Goal: Information Seeking & Learning: Check status

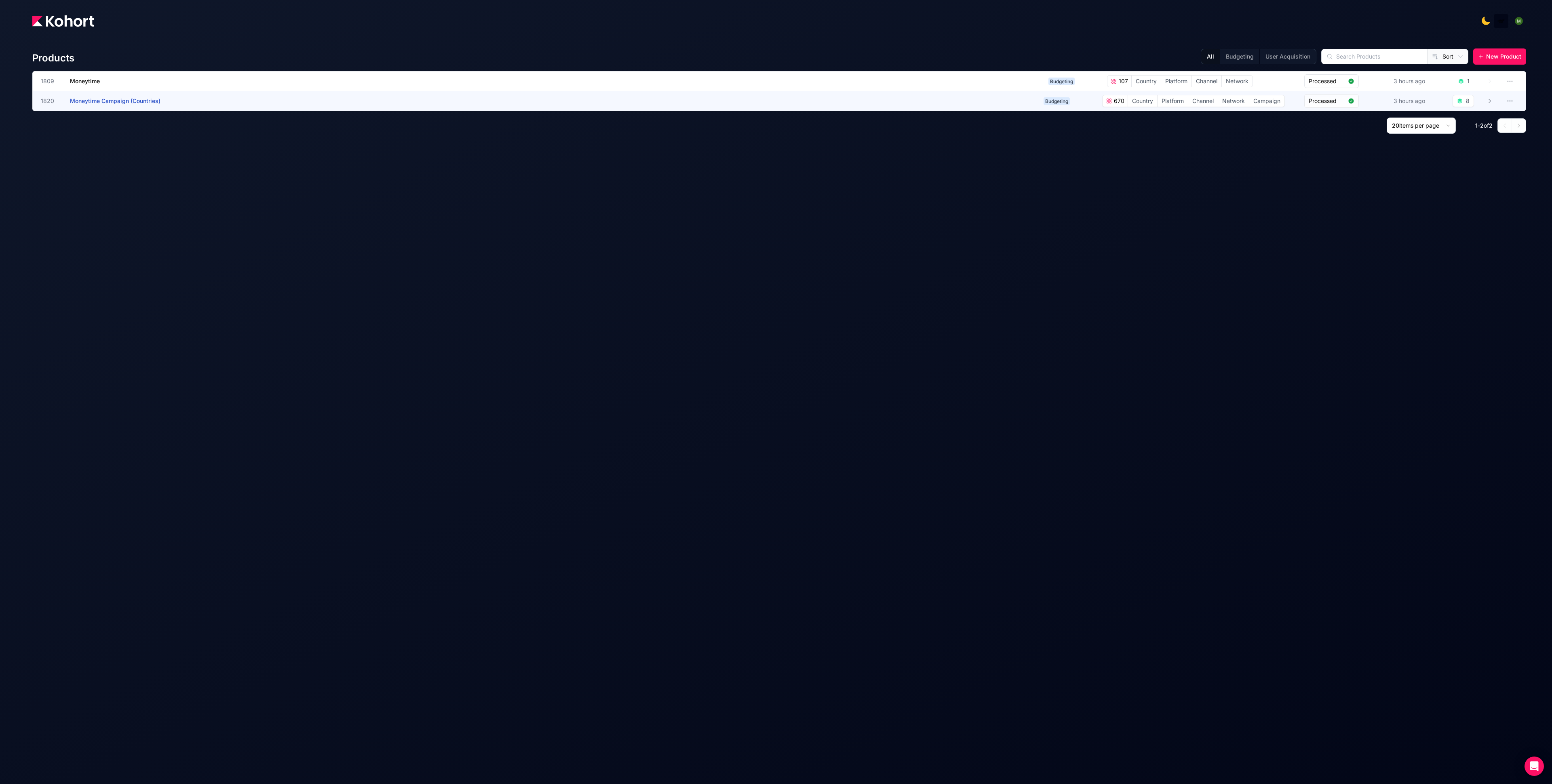
click at [125, 106] on h3 "Moneytime Campaign (Countries)" at bounding box center [130, 101] width 121 height 19
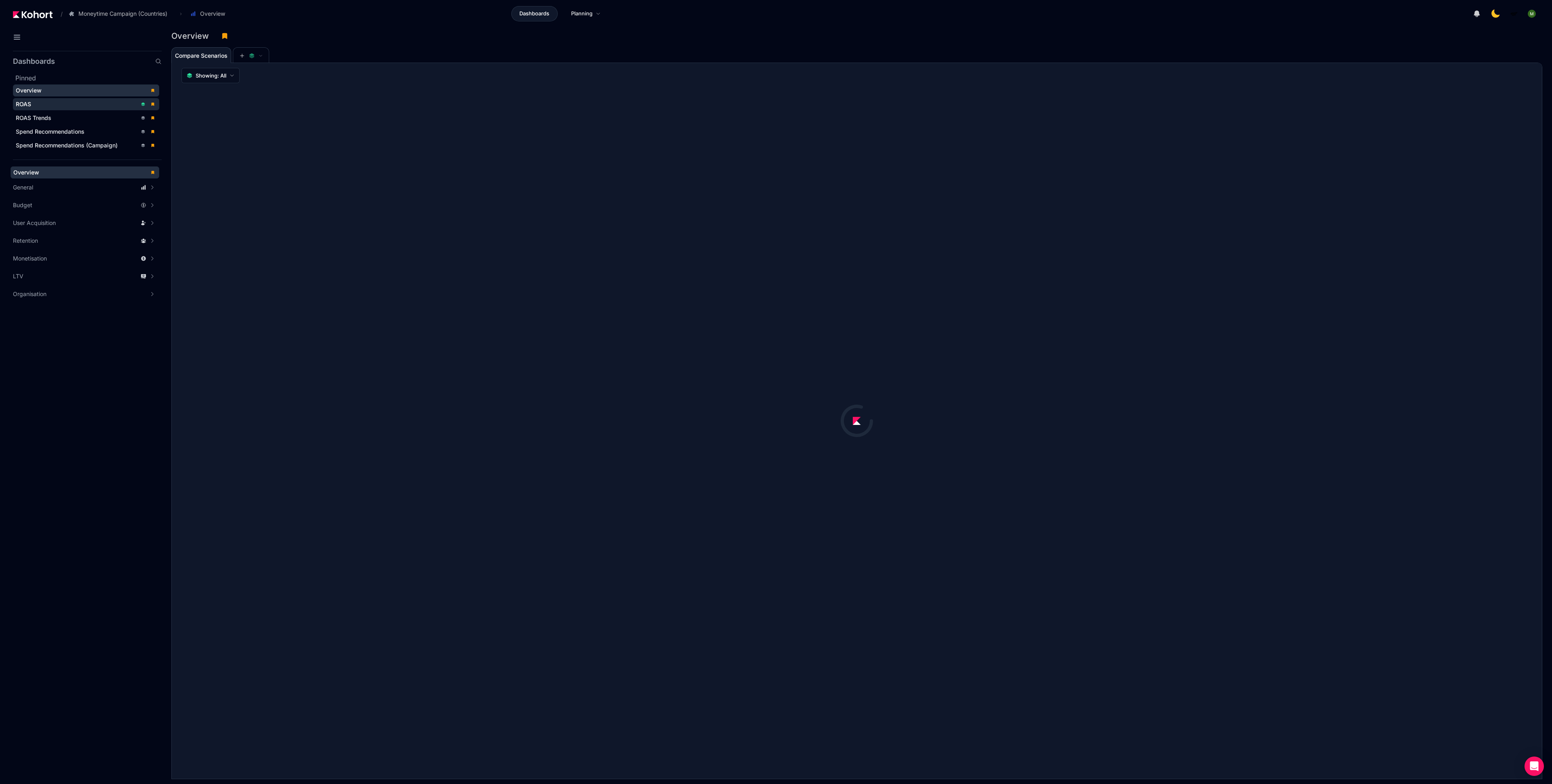
click at [72, 104] on div "ROAS" at bounding box center [76, 104] width 121 height 8
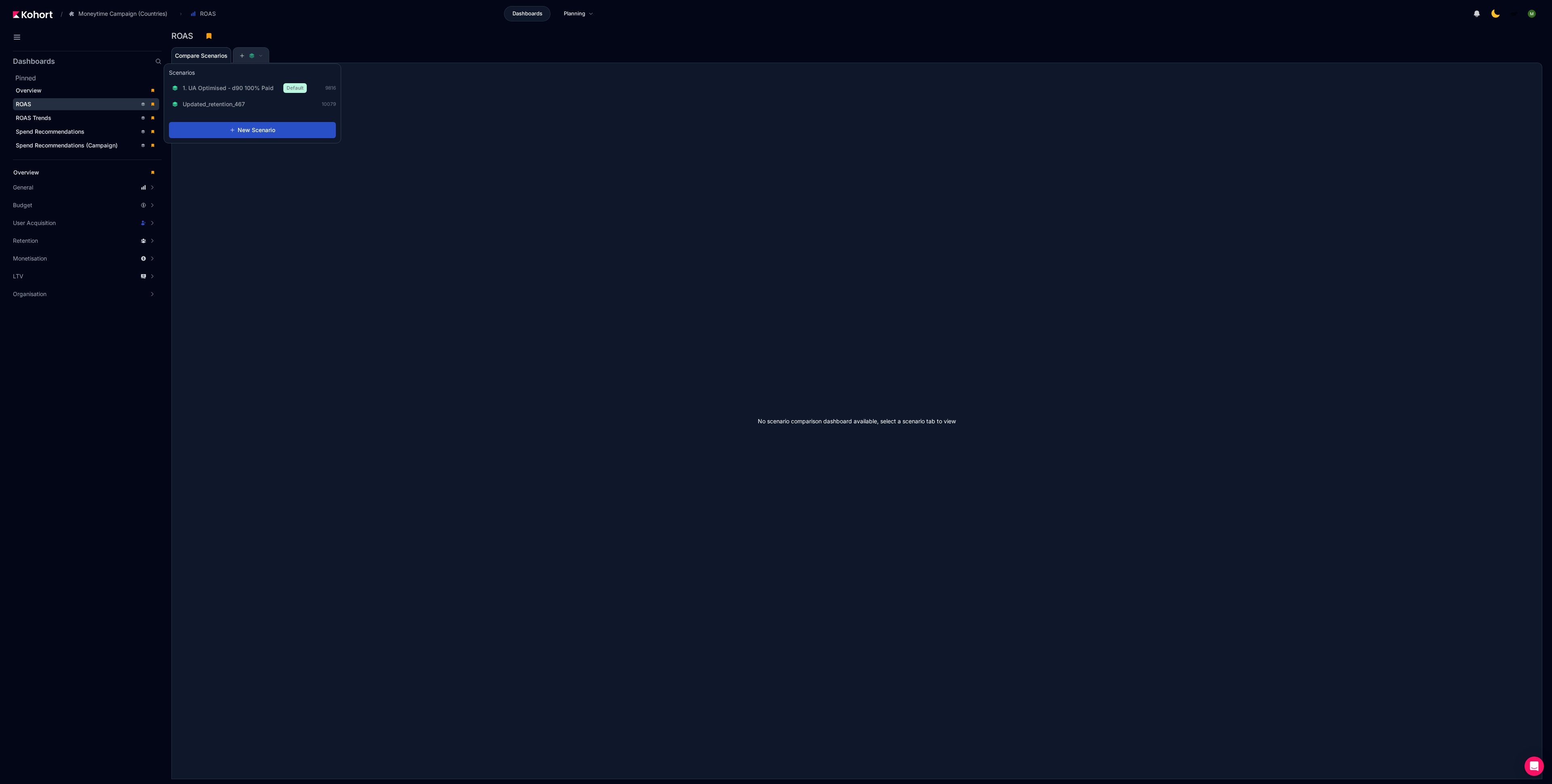
click at [247, 57] on span at bounding box center [251, 55] width 23 height 5
click at [246, 55] on span at bounding box center [251, 55] width 23 height 5
click at [246, 88] on span "1. UA Optimised - d90 100% Paid" at bounding box center [228, 88] width 91 height 8
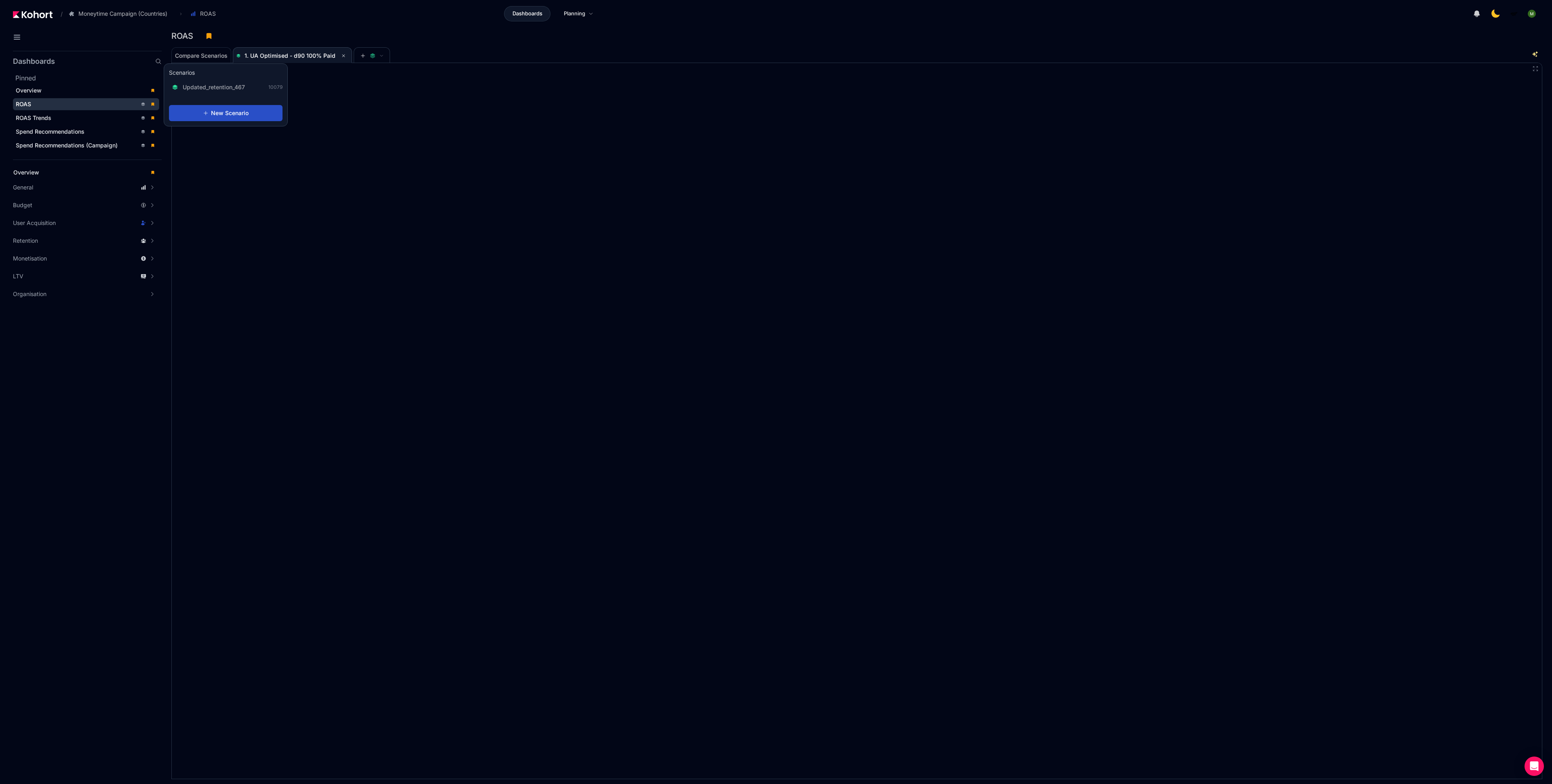
scroll to position [1, 0]
click at [698, 43] on div "ROAS" at bounding box center [856, 39] width 1371 height 17
